Goal: Task Accomplishment & Management: Use online tool/utility

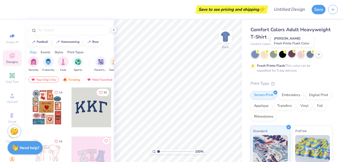
click at [293, 51] on circle at bounding box center [294, 51] width 4 height 4
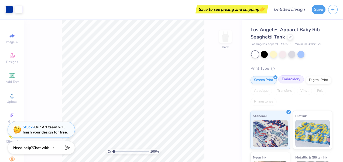
click at [282, 82] on div "Embroidery" at bounding box center [291, 79] width 26 height 8
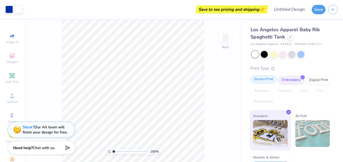
click at [268, 79] on div "Screen Print" at bounding box center [263, 79] width 26 height 8
